Goal: Task Accomplishment & Management: Manage account settings

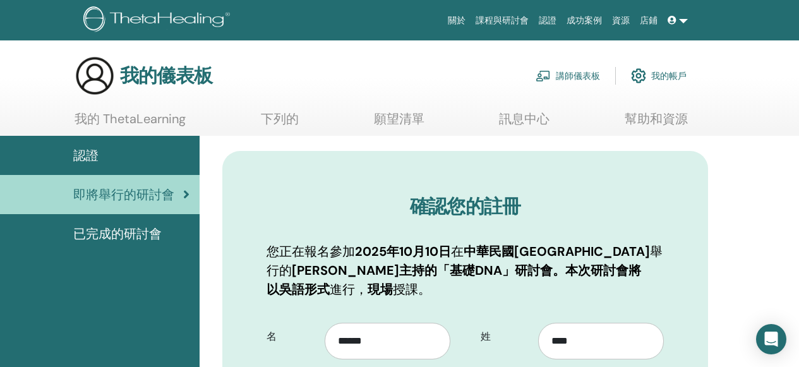
click at [104, 188] on font "即將舉行的研討會" at bounding box center [123, 194] width 101 height 16
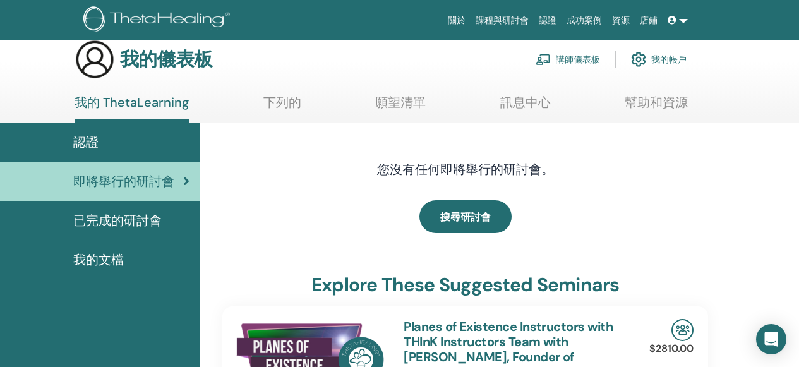
scroll to position [36, 0]
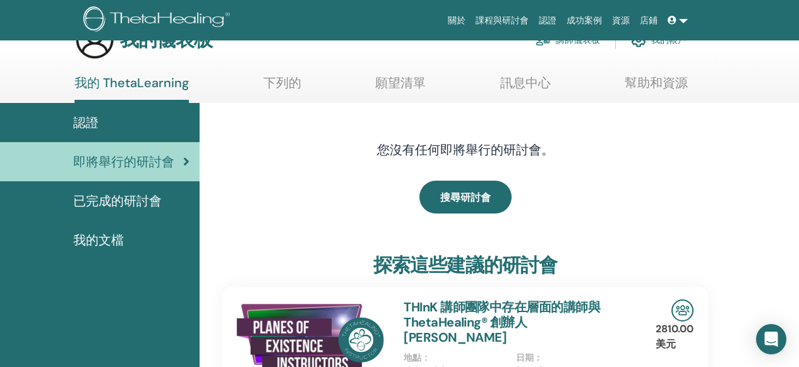
click at [100, 207] on font "已完成的研討會" at bounding box center [117, 201] width 88 height 16
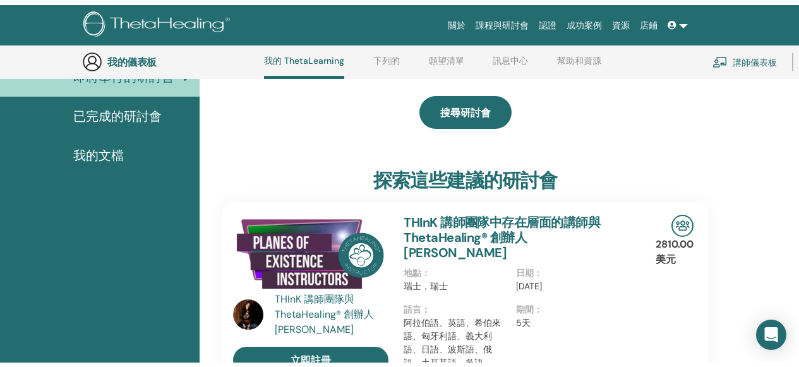
scroll to position [0, 0]
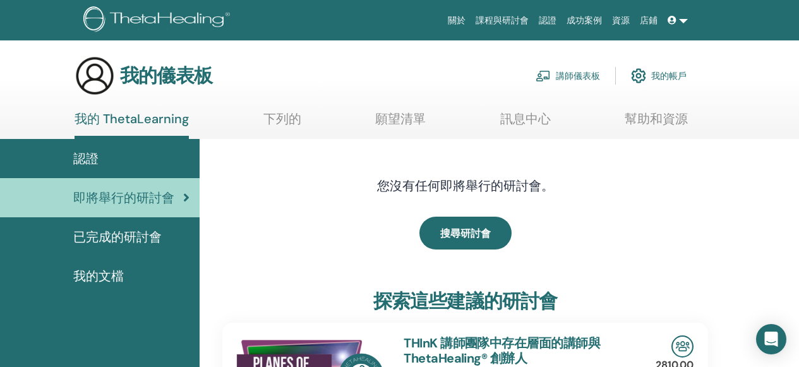
click at [99, 157] on div "認證" at bounding box center [99, 158] width 179 height 19
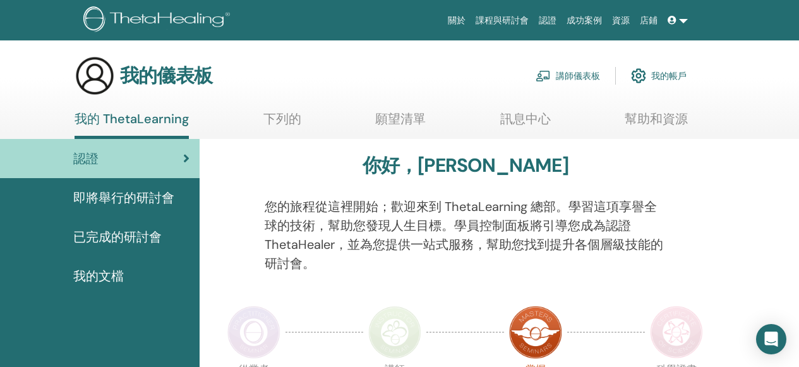
click at [150, 202] on font "即將舉行的研討會" at bounding box center [123, 198] width 101 height 16
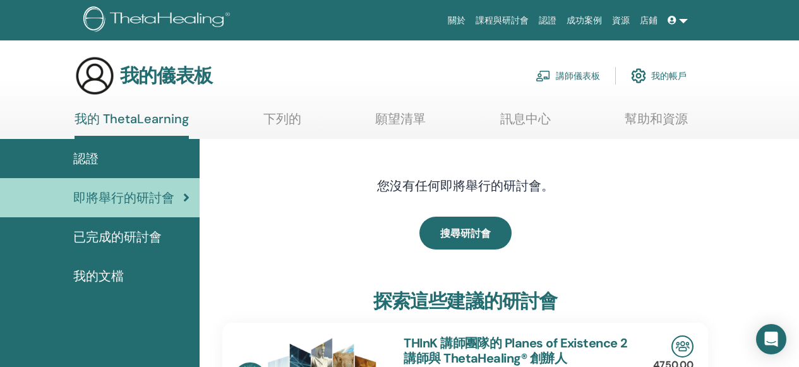
click at [551, 76] on link "講師儀表板" at bounding box center [568, 76] width 64 height 28
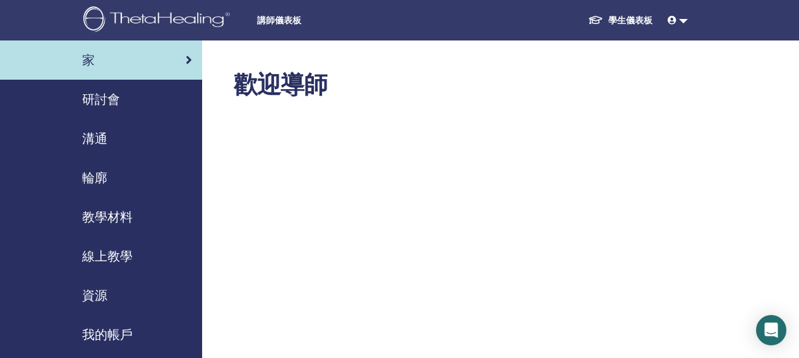
click at [124, 103] on div "研討會" at bounding box center [101, 99] width 182 height 19
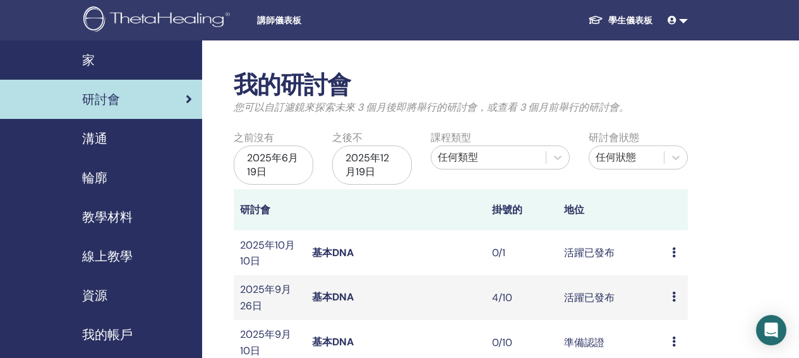
click at [603, 258] on font "活躍已發布" at bounding box center [589, 252] width 51 height 13
click at [334, 256] on font "基本DNA" at bounding box center [333, 252] width 42 height 13
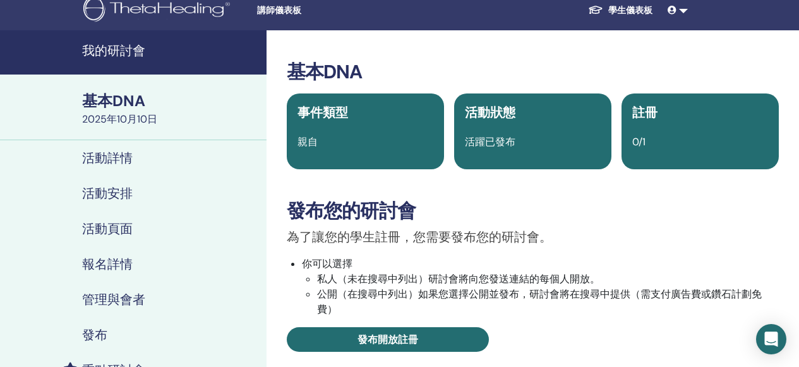
scroll to position [23, 0]
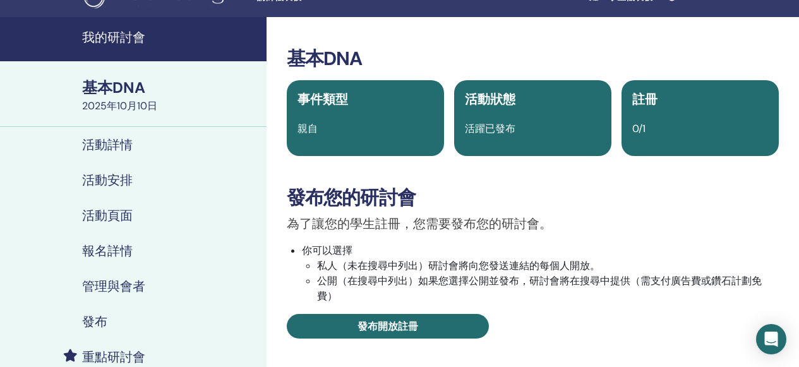
click at [117, 145] on font "活動詳情" at bounding box center [107, 144] width 51 height 16
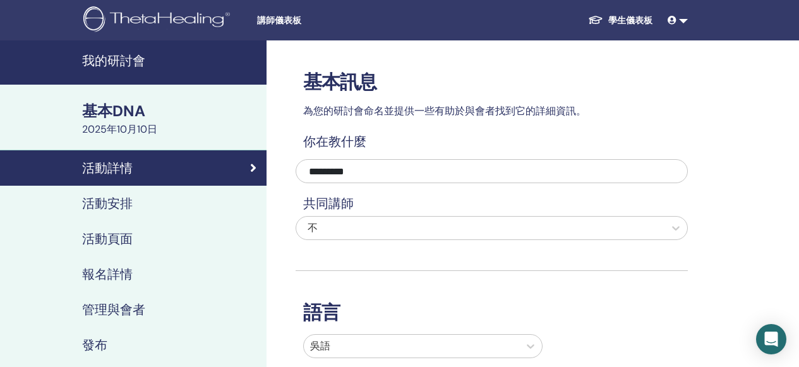
click at [141, 111] on font "基本DNA" at bounding box center [113, 111] width 63 height 20
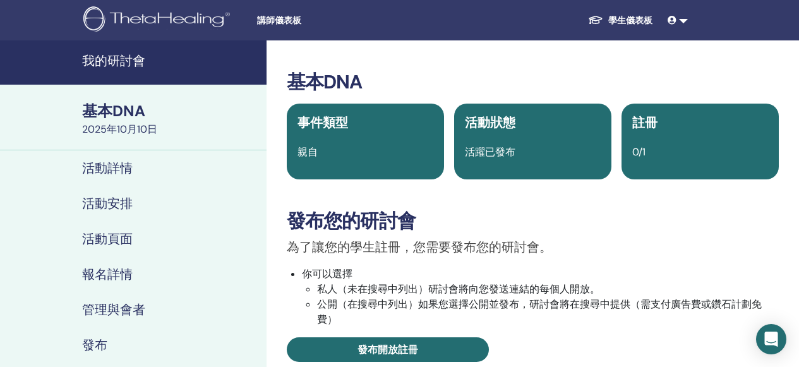
click at [764, 150] on div "0/1" at bounding box center [700, 152] width 151 height 15
click at [682, 153] on div "0/1" at bounding box center [700, 152] width 151 height 15
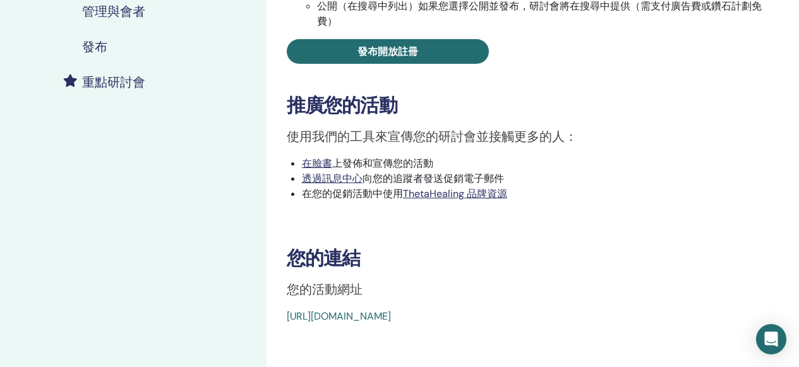
scroll to position [232, 0]
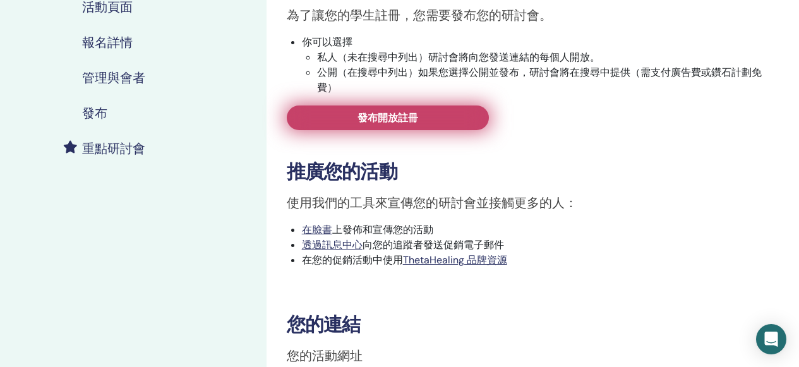
click at [431, 124] on link "發布開放註冊" at bounding box center [388, 117] width 202 height 25
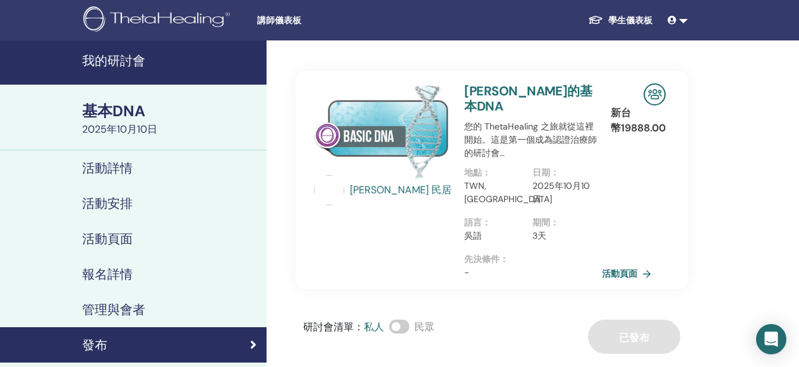
click at [621, 268] on font "活動頁面" at bounding box center [619, 273] width 35 height 11
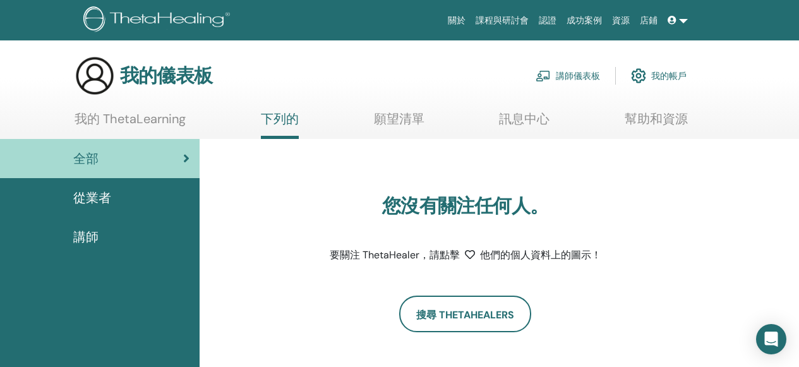
click at [561, 71] on font "講師儀表板" at bounding box center [578, 76] width 44 height 11
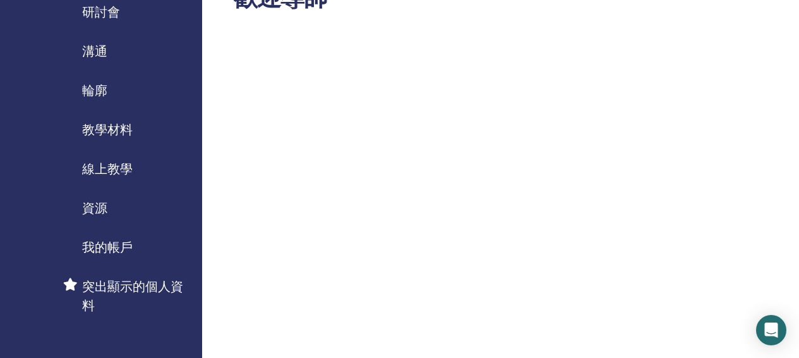
scroll to position [77, 0]
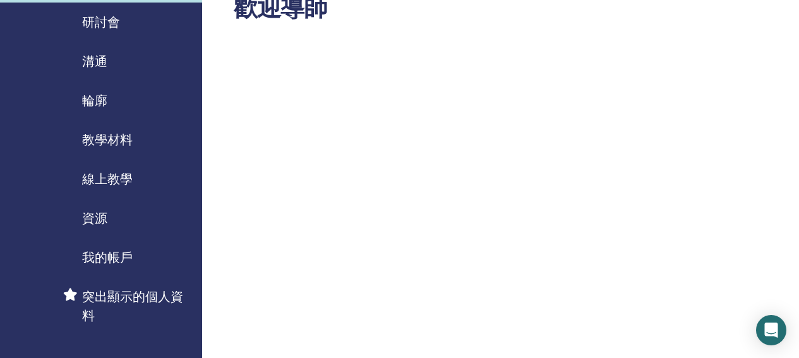
click at [123, 21] on div "研討會" at bounding box center [101, 22] width 182 height 19
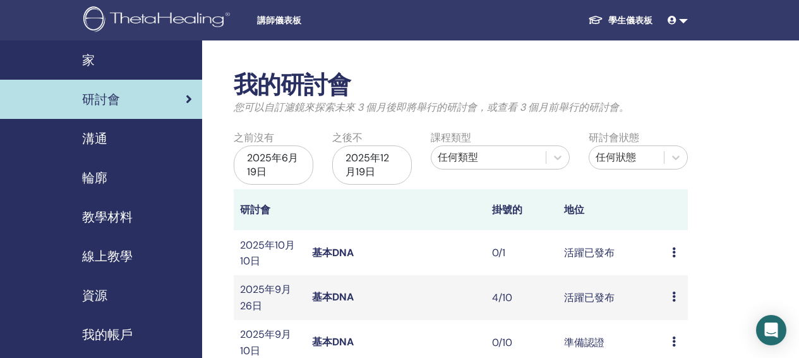
click at [343, 251] on font "基本DNA" at bounding box center [333, 252] width 42 height 13
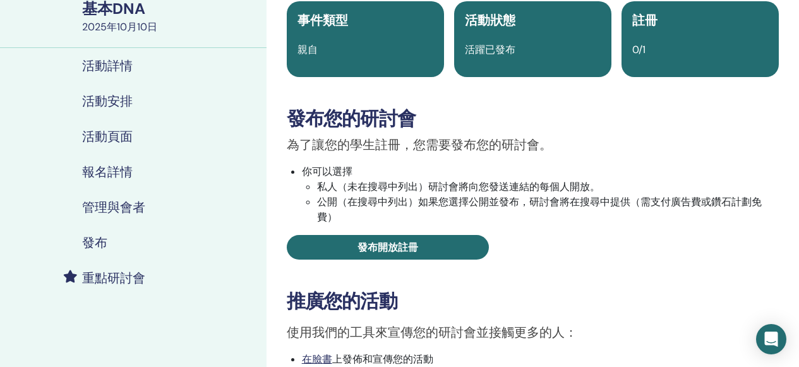
scroll to position [104, 0]
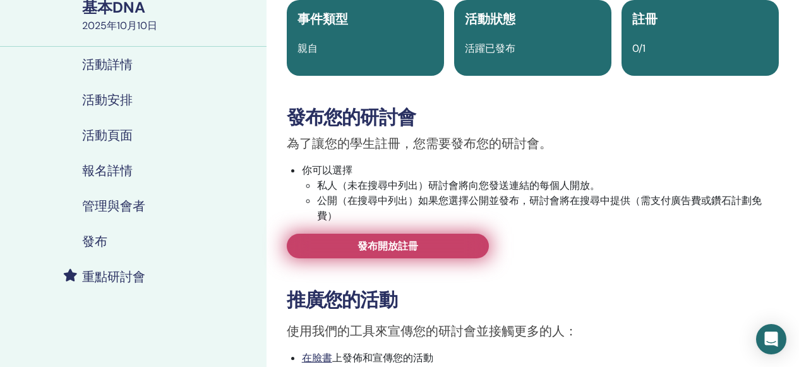
click at [328, 246] on link "發布開放註冊" at bounding box center [388, 246] width 202 height 25
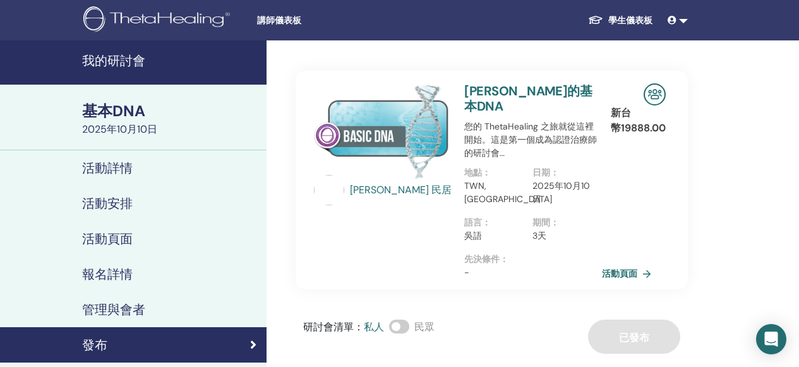
click at [625, 268] on font "活動頁面" at bounding box center [619, 273] width 35 height 11
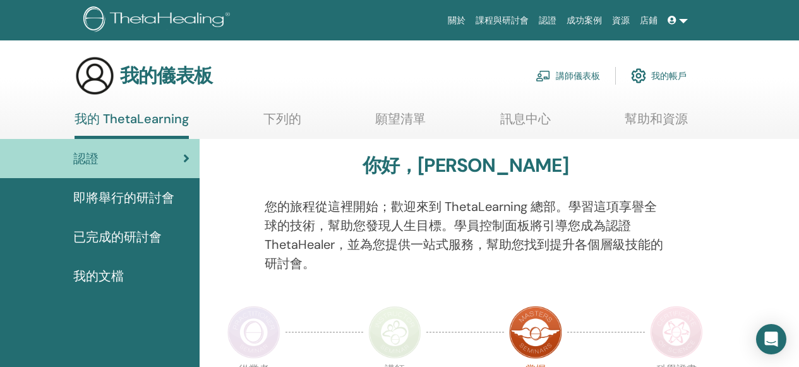
click at [567, 81] on link "講師儀表板" at bounding box center [568, 76] width 64 height 28
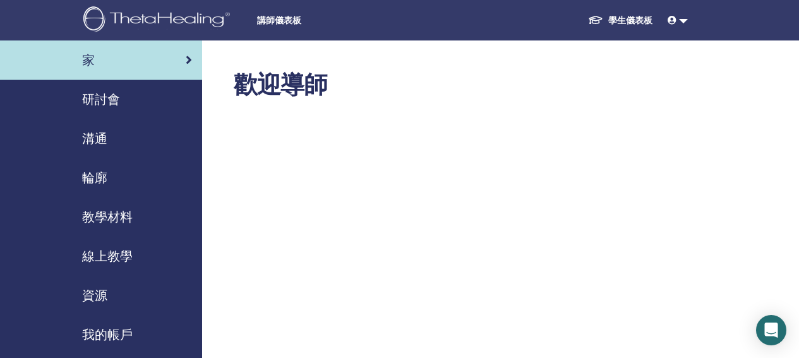
click at [113, 99] on font "研討會" at bounding box center [101, 99] width 38 height 16
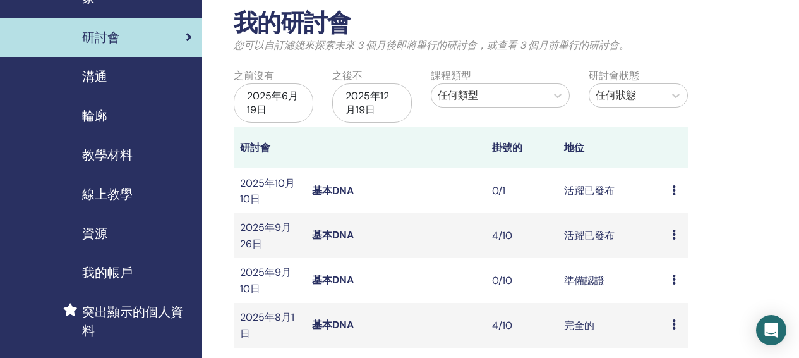
scroll to position [61, 0]
drag, startPoint x: 300, startPoint y: 181, endPoint x: 325, endPoint y: 189, distance: 26.0
click at [300, 181] on td "2025年10月10日" at bounding box center [270, 191] width 72 height 45
click at [329, 188] on font "基本DNA" at bounding box center [333, 190] width 42 height 13
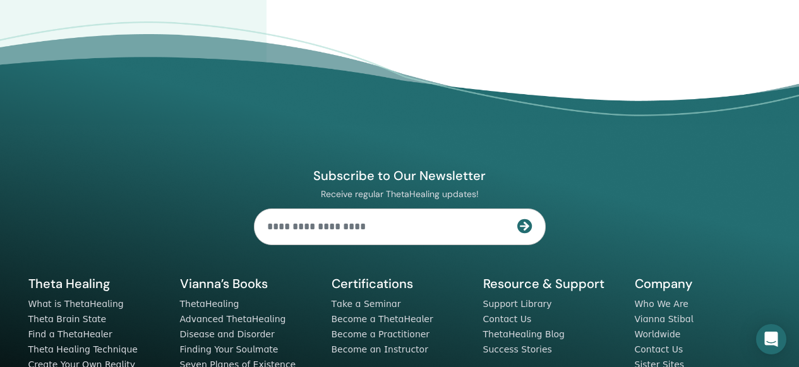
scroll to position [220, 0]
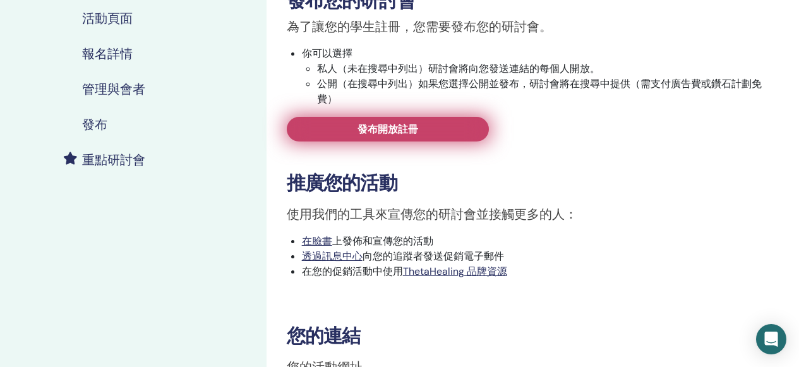
click at [443, 126] on link "發布開放註冊" at bounding box center [388, 129] width 202 height 25
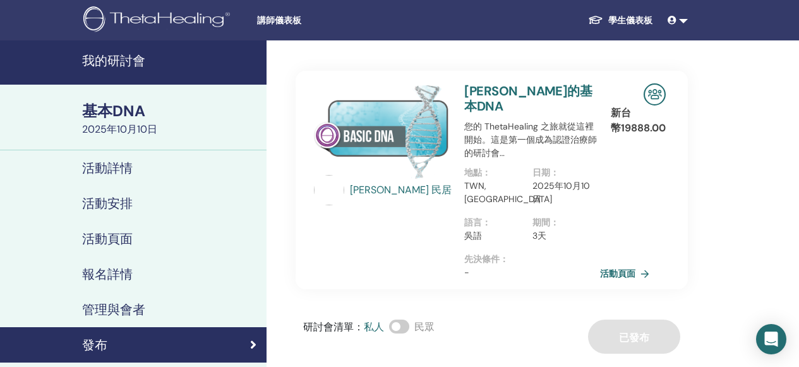
click at [597, 175] on div "日期 ： 2025年10月10日" at bounding box center [566, 191] width 68 height 50
click at [623, 264] on link "活動頁面" at bounding box center [629, 273] width 54 height 19
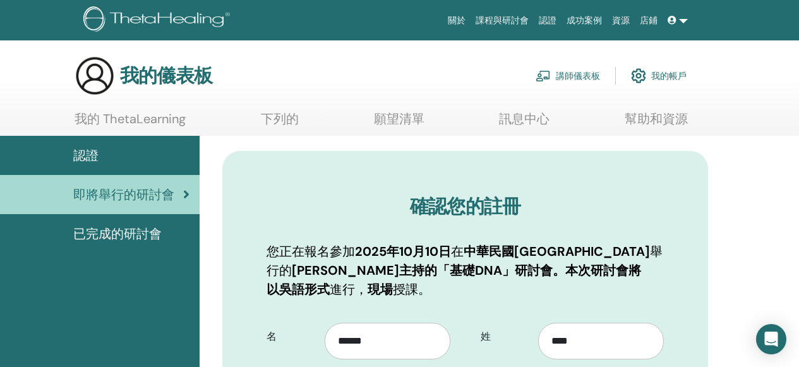
click at [97, 200] on font "即將舉行的研討會" at bounding box center [123, 194] width 101 height 16
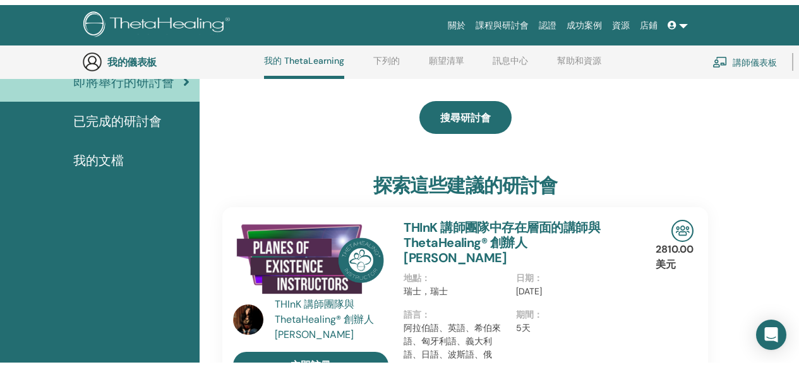
scroll to position [8, 0]
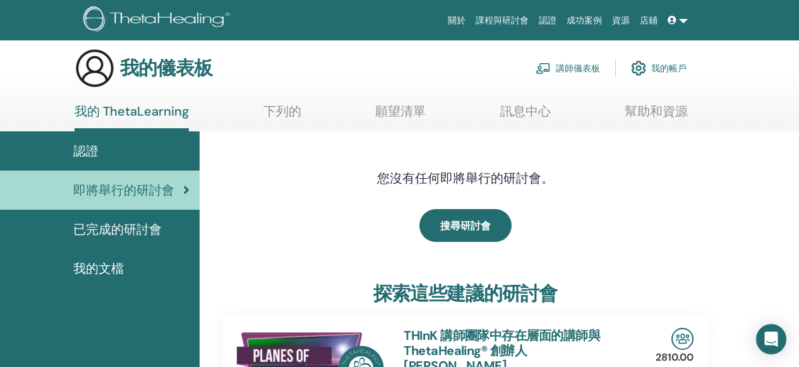
click at [594, 66] on font "講師儀表板" at bounding box center [578, 68] width 44 height 11
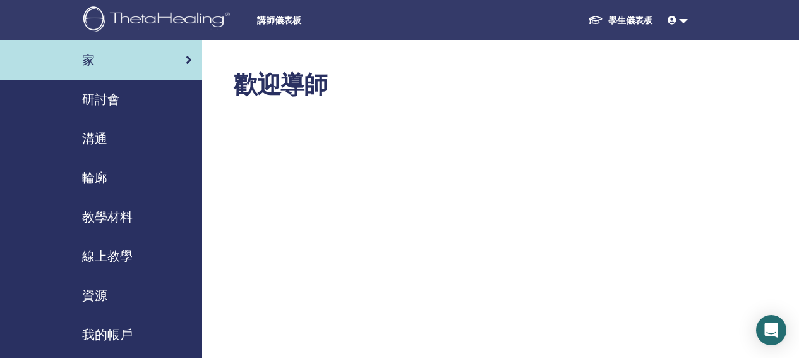
click at [101, 107] on span "研討會" at bounding box center [101, 99] width 38 height 19
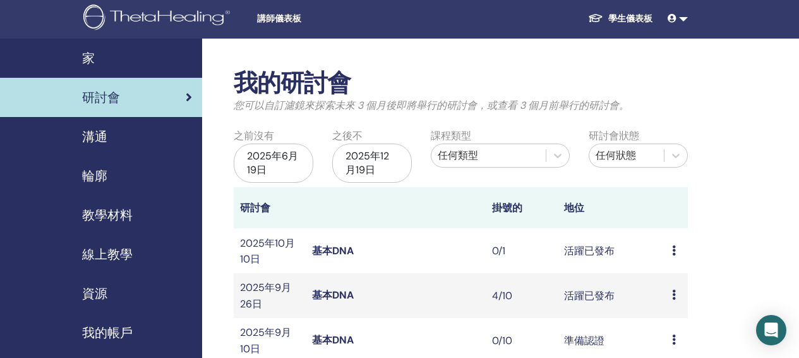
scroll to position [21, 0]
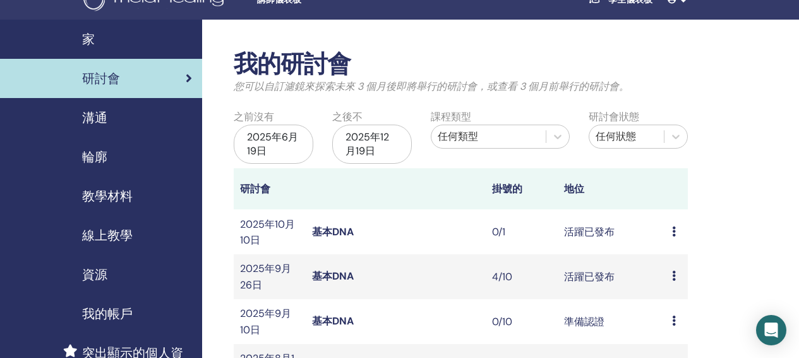
click at [671, 226] on td "預覽 編輯 與會者 取消" at bounding box center [676, 231] width 21 height 45
click at [673, 231] on icon at bounding box center [674, 231] width 4 height 10
click at [543, 228] on td "0/1" at bounding box center [522, 231] width 72 height 45
click at [281, 238] on td "2025年10月10日" at bounding box center [270, 231] width 72 height 45
click at [605, 233] on font "活躍已發布" at bounding box center [589, 231] width 51 height 13
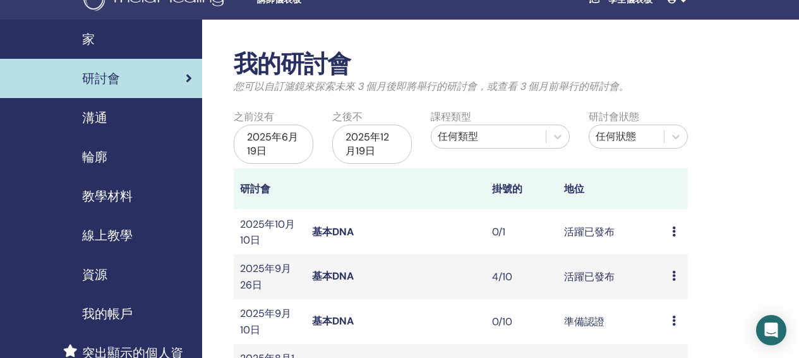
click at [674, 232] on icon at bounding box center [674, 231] width 4 height 10
click at [673, 242] on font "預覽" at bounding box center [668, 242] width 20 height 13
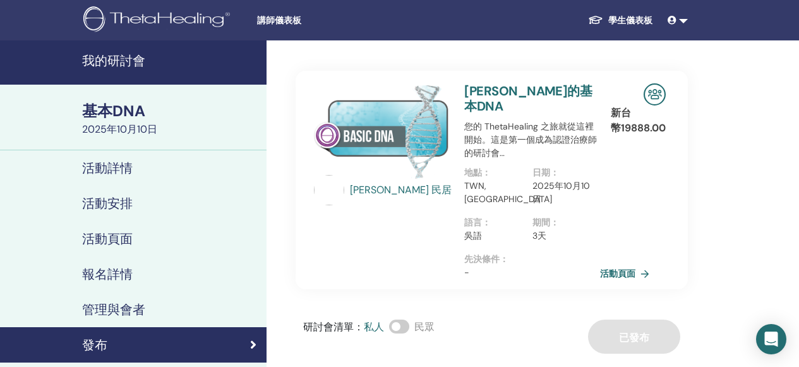
scroll to position [94, 0]
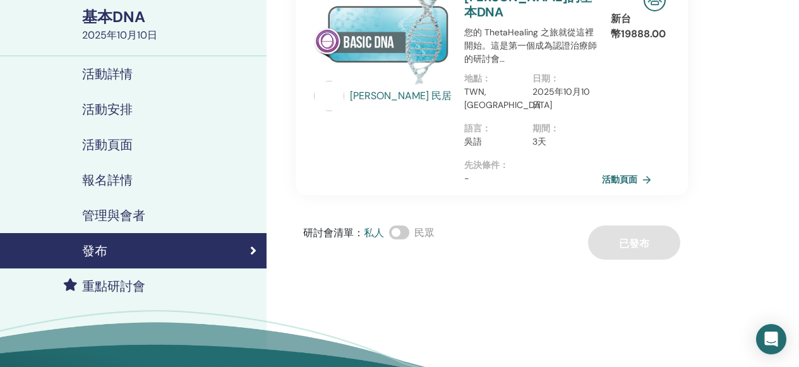
click at [615, 174] on font "活動頁面" at bounding box center [619, 179] width 35 height 11
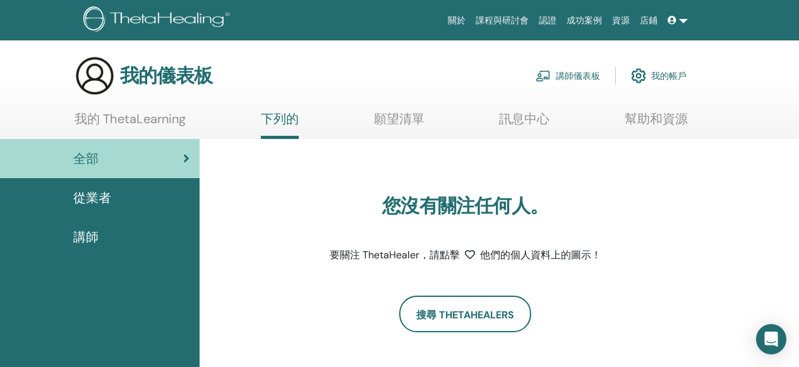
click at [109, 195] on font "從業者" at bounding box center [92, 198] width 38 height 16
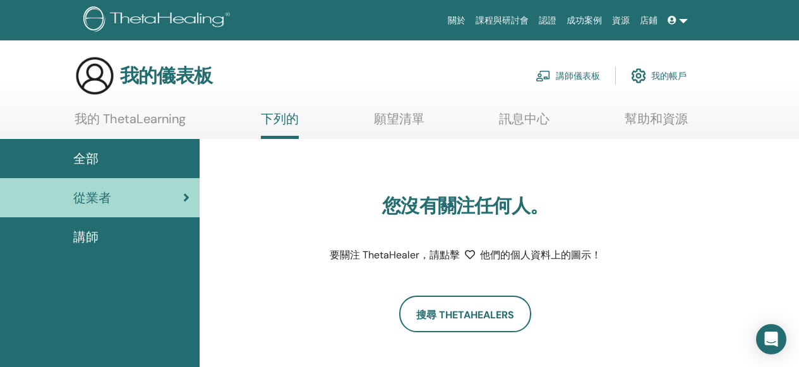
click at [562, 76] on font "講師儀表板" at bounding box center [578, 76] width 44 height 11
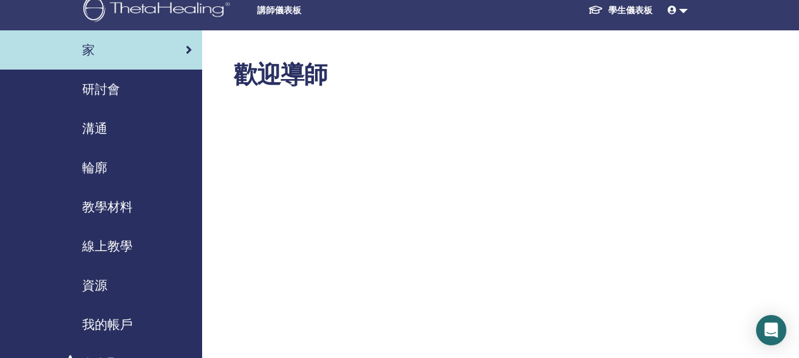
scroll to position [26, 0]
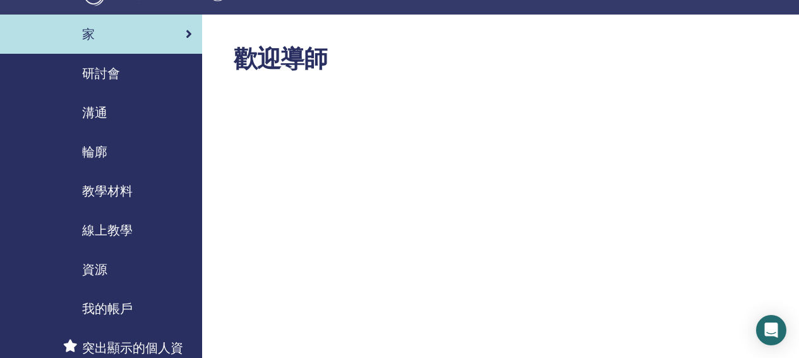
click at [106, 68] on font "研討會" at bounding box center [101, 73] width 38 height 16
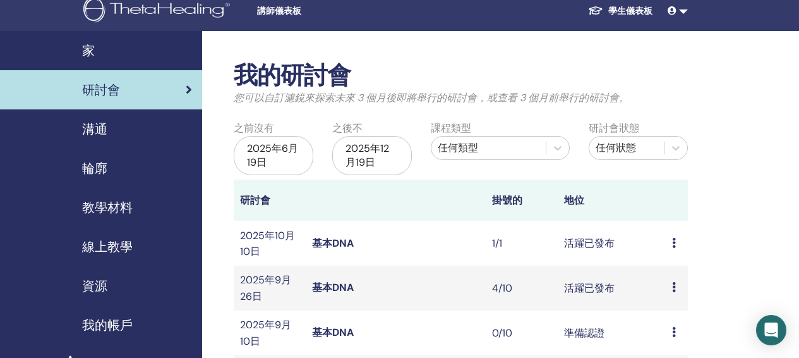
scroll to position [23, 0]
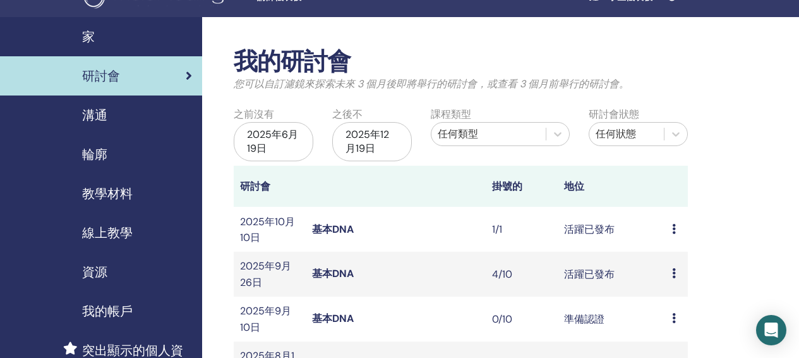
click at [674, 230] on icon at bounding box center [674, 229] width 4 height 10
click at [668, 264] on font "編輯" at bounding box center [668, 259] width 20 height 13
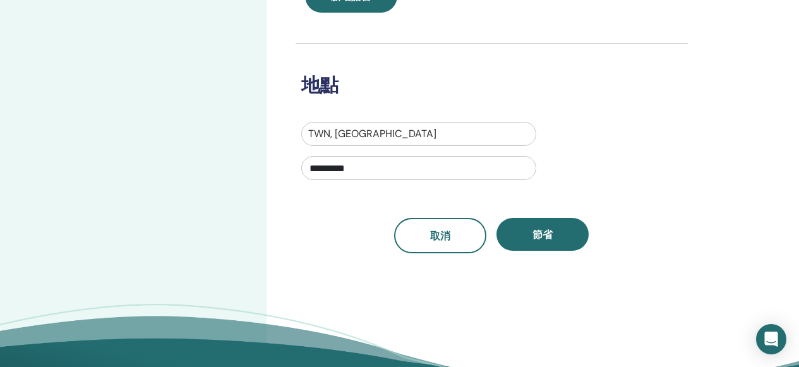
scroll to position [444, 0]
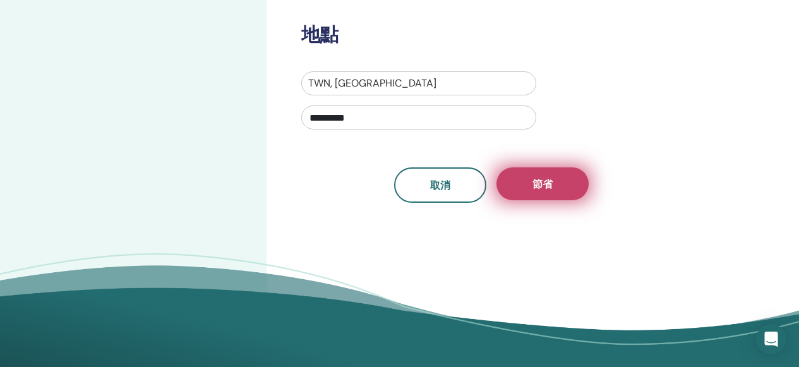
click at [557, 191] on button "節省" at bounding box center [542, 183] width 92 height 33
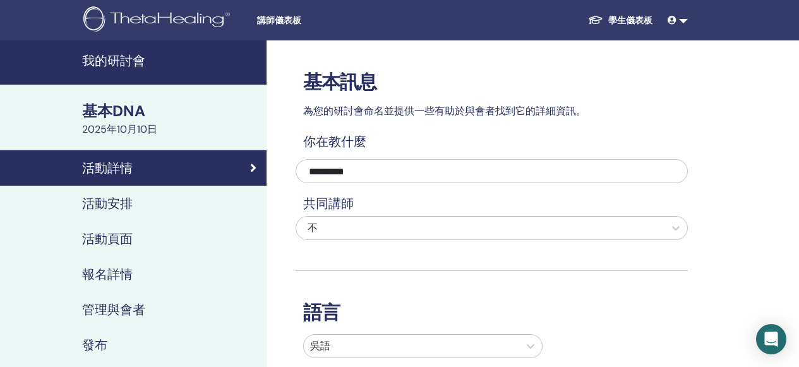
click at [96, 316] on font "管理與會者" at bounding box center [113, 309] width 63 height 16
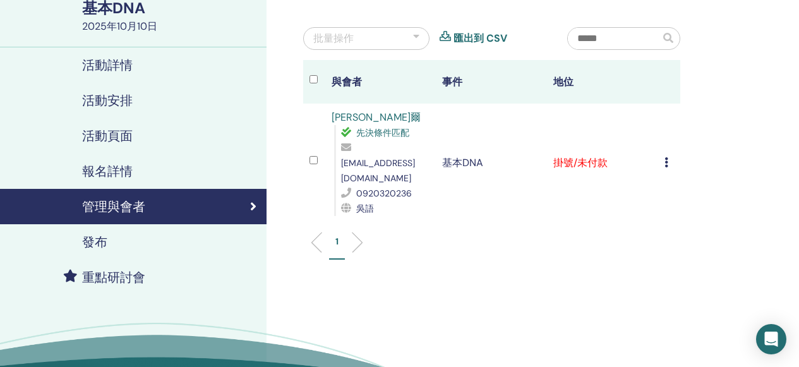
scroll to position [69, 0]
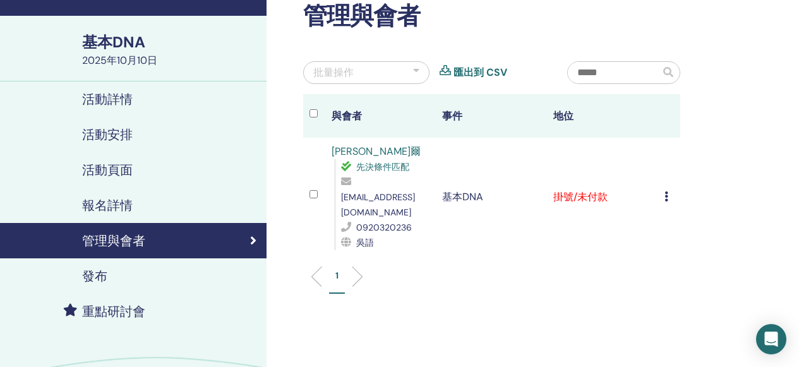
click at [664, 186] on td "取消註冊 不自動認證 標記為已付款 標記為未付款 標記為缺席 完成並證明 下載證書" at bounding box center [669, 197] width 22 height 119
click at [665, 191] on icon at bounding box center [667, 196] width 4 height 10
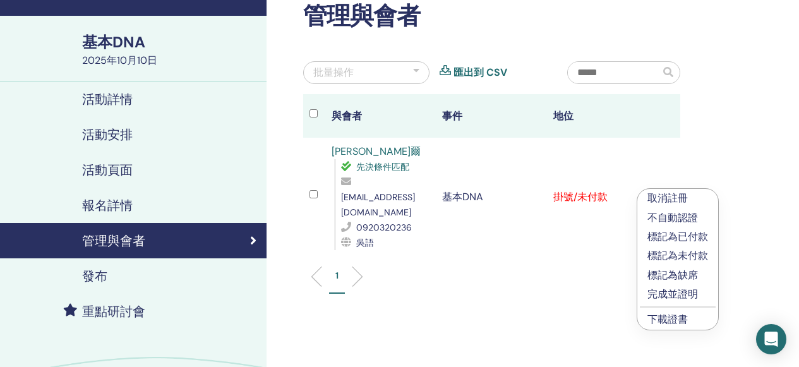
click at [617, 294] on div "管理與會者 批量操作 匯出到 CSV 與會者 事件 地位 蒂法爾 蒂法爾 先決條件匹配 tsi0112ki@gmail.com 0920320236 吳語 基…" at bounding box center [533, 228] width 532 height 512
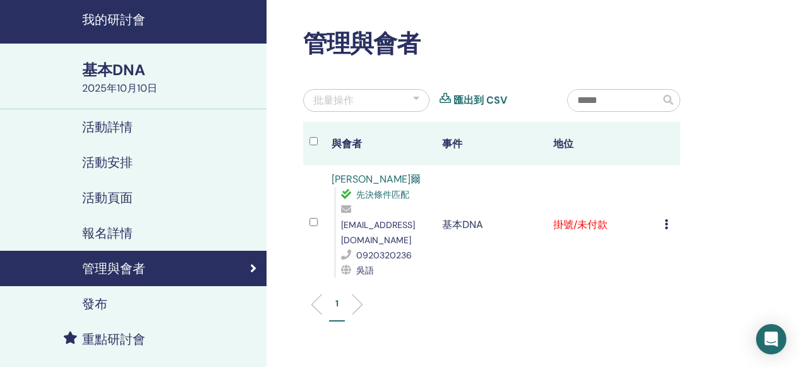
scroll to position [0, 0]
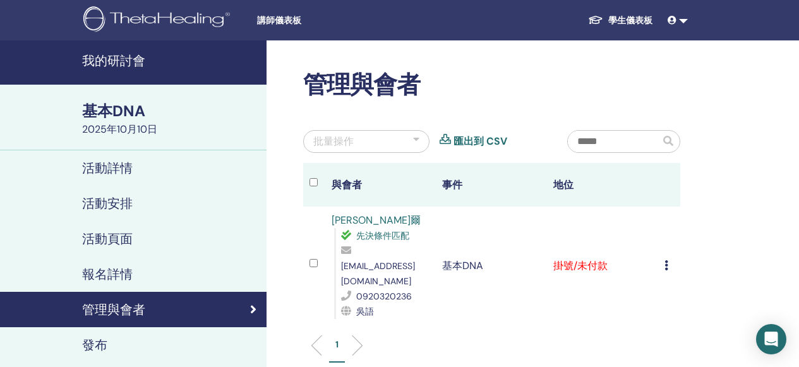
click at [92, 123] on font "2025年10月10日" at bounding box center [119, 129] width 75 height 13
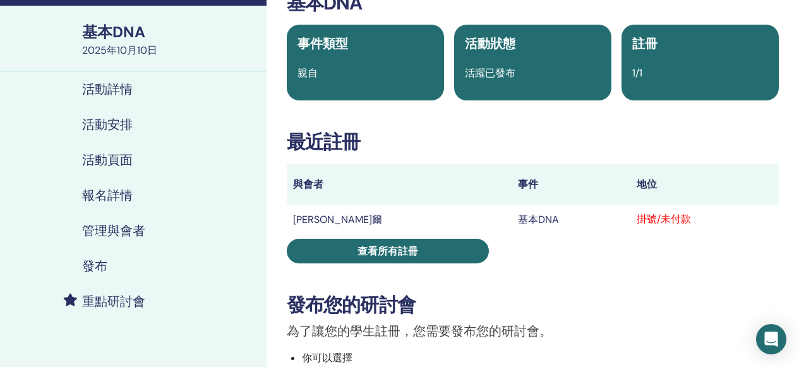
scroll to position [54, 0]
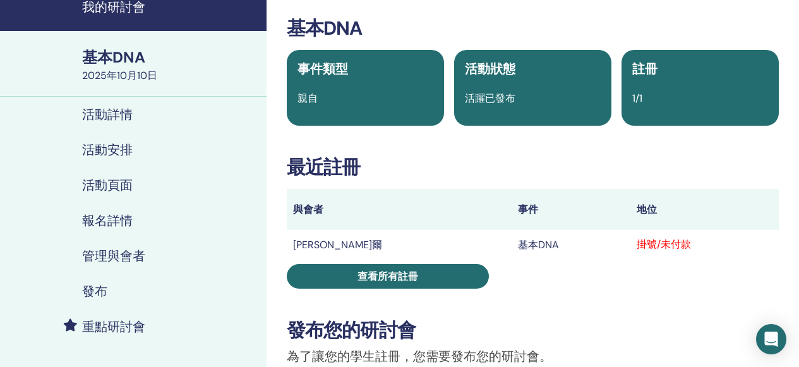
click at [693, 86] on div "註冊 1/1" at bounding box center [700, 88] width 157 height 76
click at [629, 113] on div "註冊 1/1" at bounding box center [700, 88] width 157 height 76
click at [644, 95] on div "1/1" at bounding box center [700, 98] width 151 height 15
click at [636, 68] on font "註冊" at bounding box center [644, 69] width 25 height 16
click at [634, 69] on font "註冊" at bounding box center [644, 69] width 25 height 16
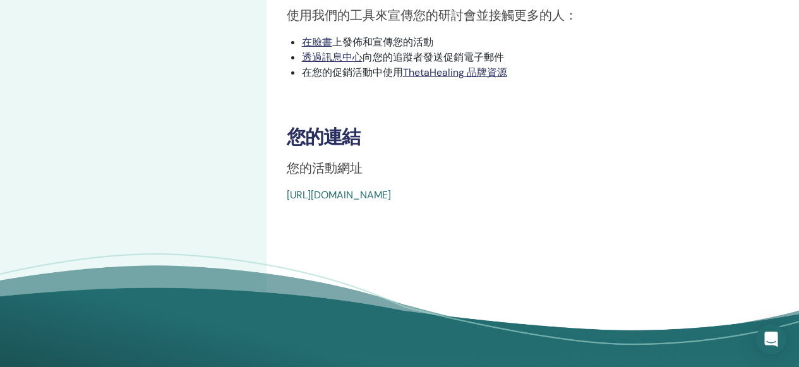
scroll to position [656, 0]
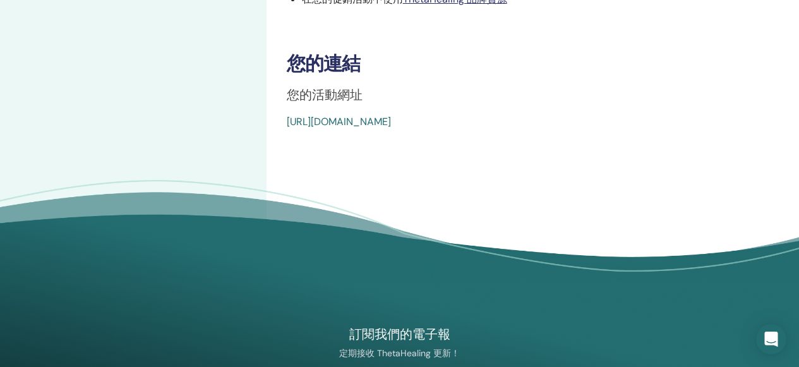
drag, startPoint x: 581, startPoint y: 119, endPoint x: 285, endPoint y: 124, distance: 295.7
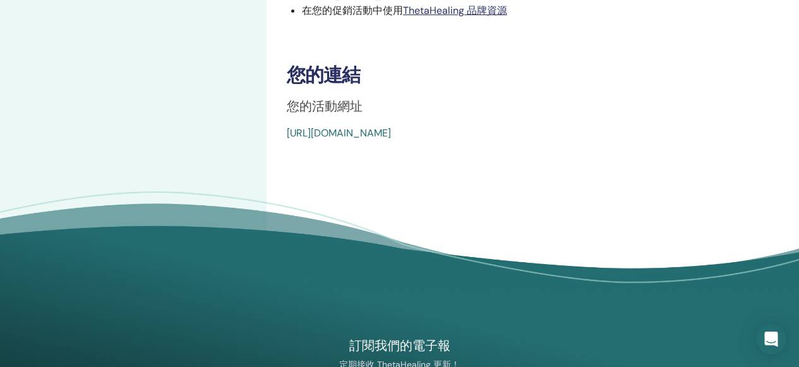
scroll to position [0, 0]
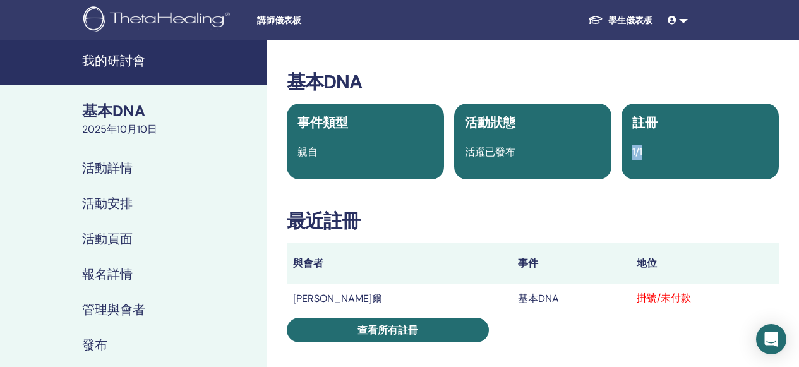
drag, startPoint x: 701, startPoint y: 145, endPoint x: 692, endPoint y: 145, distance: 8.9
click at [701, 145] on div "1/1" at bounding box center [700, 152] width 151 height 15
click at [631, 149] on div "1/1" at bounding box center [700, 152] width 151 height 15
drag, startPoint x: 631, startPoint y: 150, endPoint x: 637, endPoint y: 160, distance: 12.2
click at [632, 151] on div "1/1" at bounding box center [700, 152] width 151 height 15
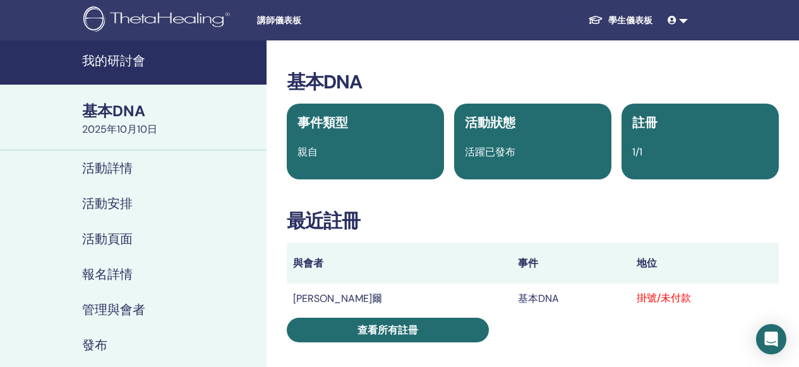
click at [637, 160] on div "註冊 1/1" at bounding box center [700, 142] width 157 height 76
click at [641, 156] on font "1/1" at bounding box center [637, 151] width 10 height 13
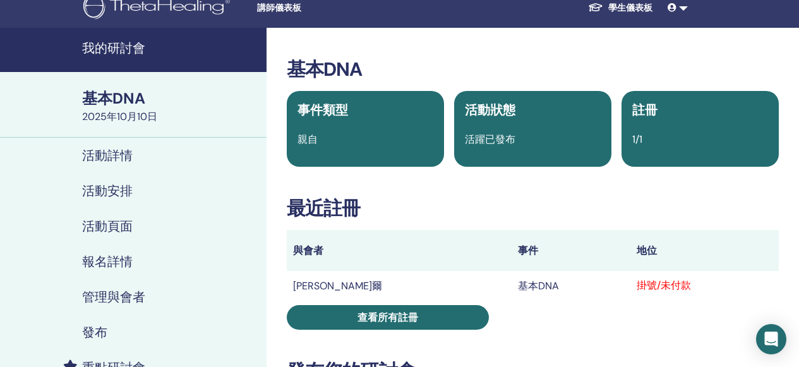
scroll to position [13, 0]
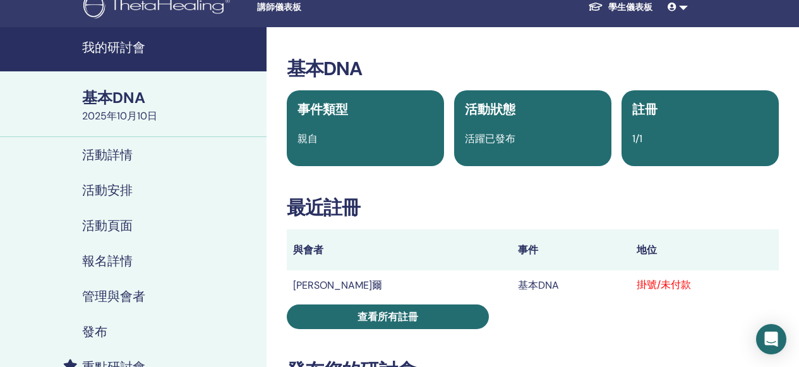
click at [107, 296] on font "管理與會者" at bounding box center [113, 296] width 63 height 16
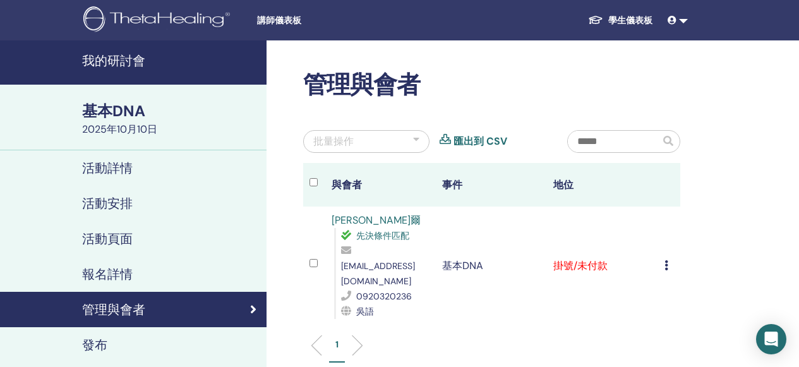
click at [114, 171] on font "活動詳情" at bounding box center [107, 168] width 51 height 16
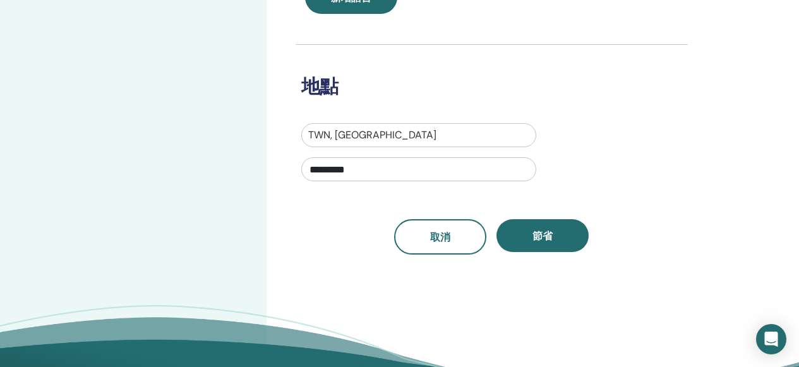
scroll to position [135, 0]
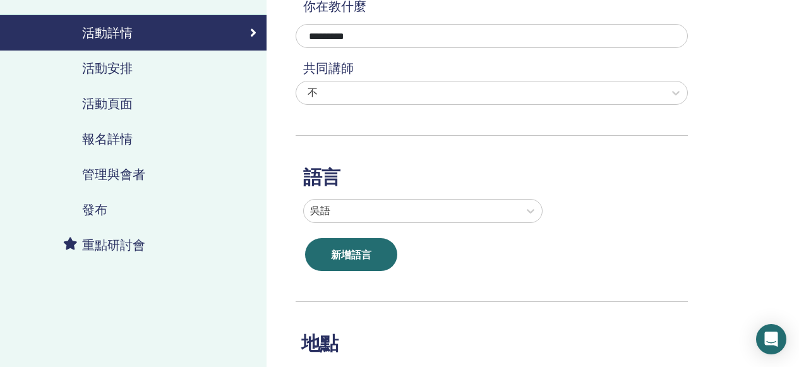
click at [112, 136] on font "報名詳情" at bounding box center [107, 139] width 51 height 16
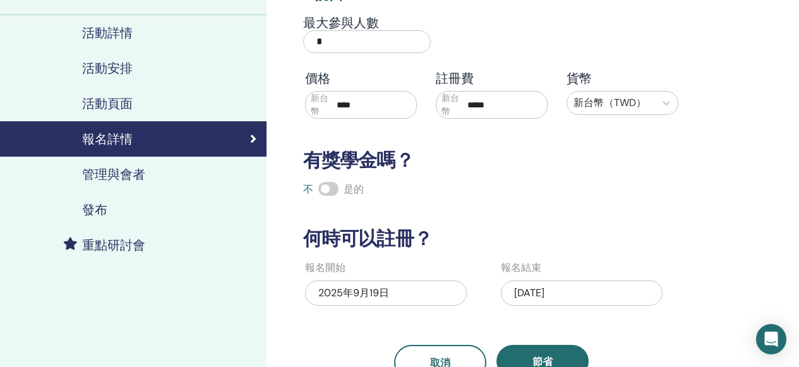
click at [389, 42] on input "*" at bounding box center [367, 41] width 128 height 23
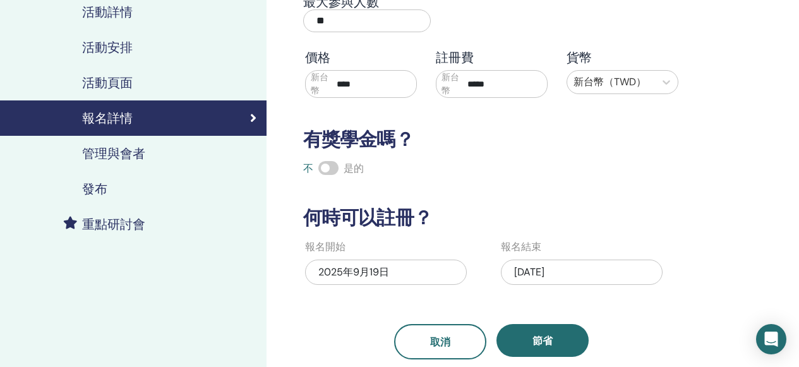
scroll to position [156, 0]
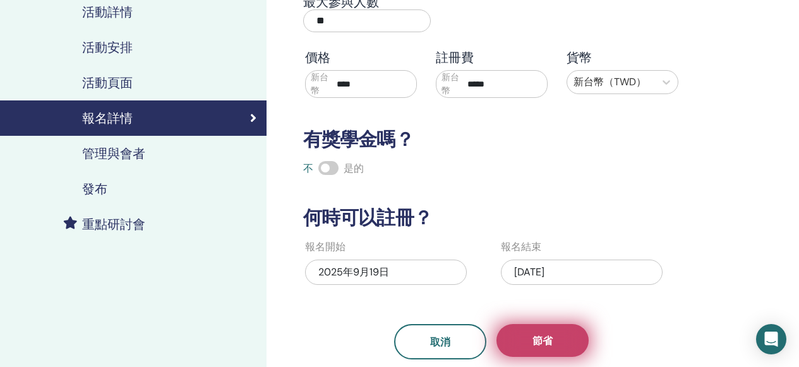
type input "**"
click at [550, 342] on font "節省" at bounding box center [542, 340] width 20 height 13
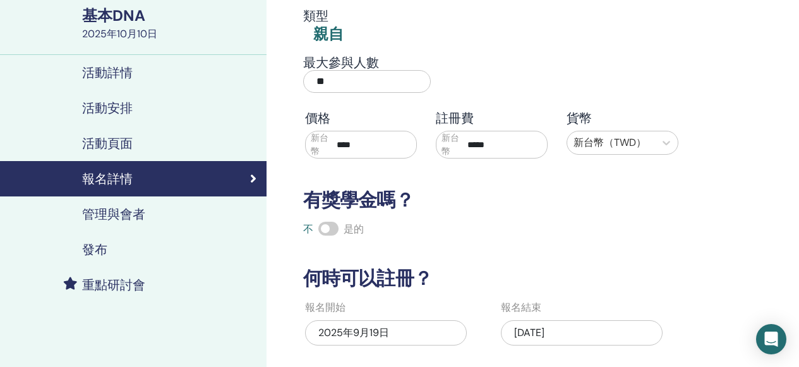
scroll to position [0, 0]
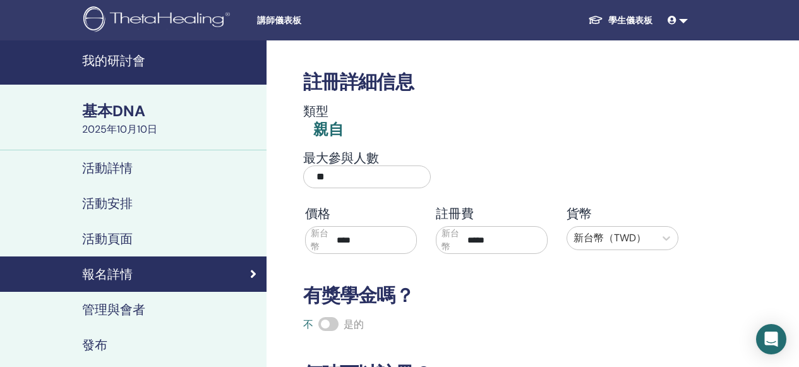
click at [87, 172] on font "活動詳情" at bounding box center [107, 168] width 51 height 16
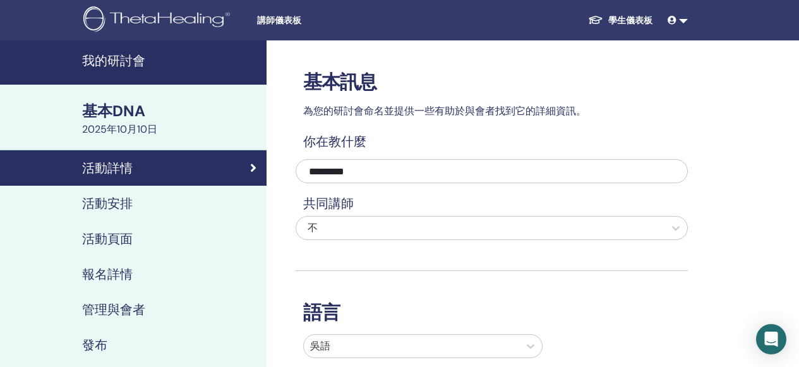
click at [100, 99] on div "基本DNA 2025年10月10日" at bounding box center [133, 118] width 267 height 66
click at [132, 55] on font "我的研討會" at bounding box center [113, 60] width 63 height 16
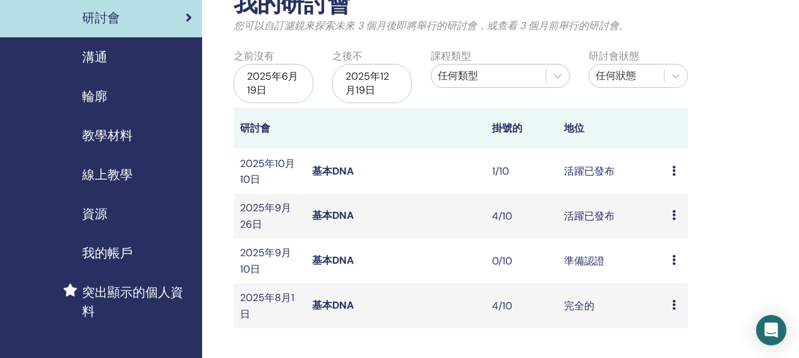
scroll to position [85, 0]
